Goal: Task Accomplishment & Management: Use online tool/utility

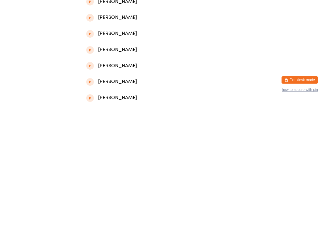
type input "[PERSON_NAME]"
click at [122, 32] on div "[PERSON_NAME]" at bounding box center [163, 28] width 155 height 8
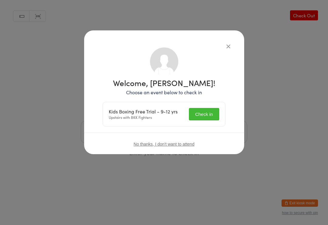
click at [197, 114] on button "Check in" at bounding box center [204, 114] width 30 height 12
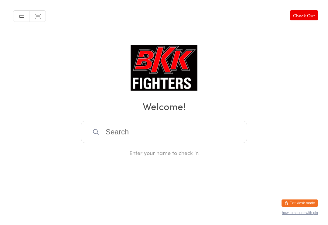
click at [161, 135] on input "search" at bounding box center [164, 132] width 166 height 22
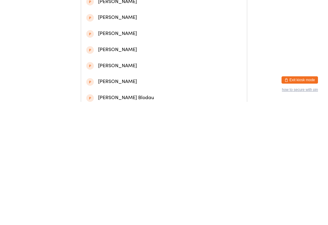
type input "[PERSON_NAME]"
click at [131, 46] on div "[PERSON_NAME]" at bounding box center [163, 44] width 155 height 8
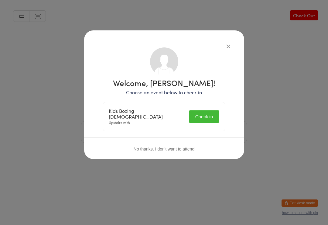
click at [212, 115] on button "Check in" at bounding box center [204, 116] width 30 height 12
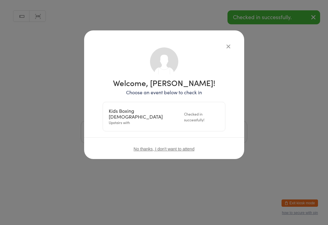
click at [232, 46] on button "button" at bounding box center [228, 45] width 7 height 7
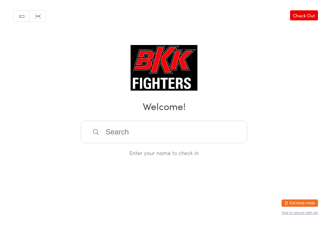
click at [160, 152] on div "Enter your name to check in" at bounding box center [164, 153] width 166 height 8
click at [185, 134] on input "search" at bounding box center [164, 132] width 166 height 22
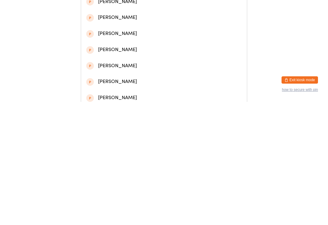
type input "[PERSON_NAME]"
click at [151, 28] on div "[PERSON_NAME]" at bounding box center [163, 28] width 155 height 8
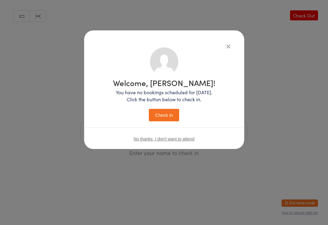
click at [167, 115] on button "Check in" at bounding box center [164, 115] width 30 height 12
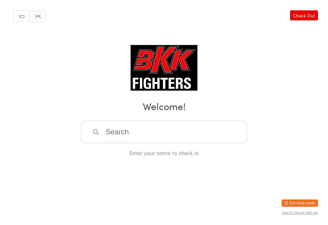
click at [151, 141] on input "search" at bounding box center [164, 132] width 166 height 22
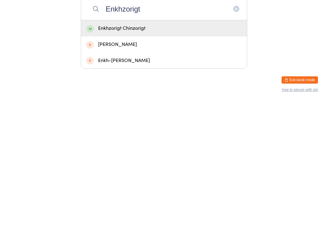
type input "Enkhzorigt"
click at [145, 143] on div "Enkhzorigt Chinzorigt" at bounding box center [164, 151] width 166 height 16
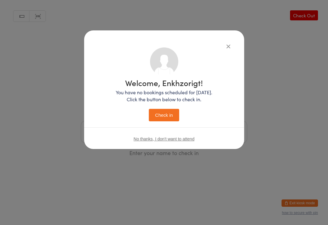
click at [168, 117] on button "Check in" at bounding box center [164, 115] width 30 height 12
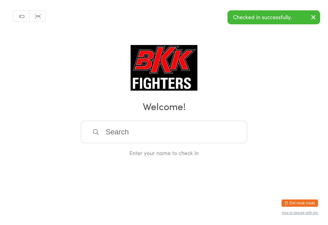
click at [155, 126] on input "search" at bounding box center [164, 132] width 166 height 22
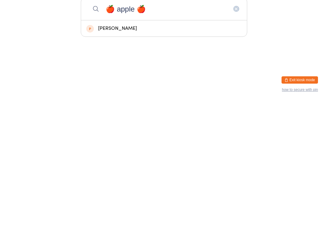
type input "🍎 apple 🍎"
click at [216, 70] on html "You have now entered Kiosk Mode. Members will be able to check themselves in us…" at bounding box center [164, 112] width 328 height 225
